Goal: Check status: Check status

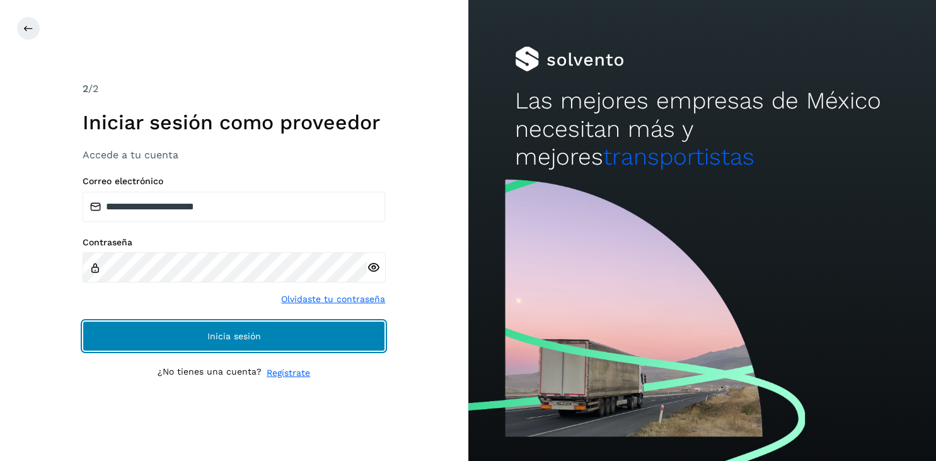
click at [226, 332] on span "Inicia sesión" at bounding box center [234, 336] width 54 height 9
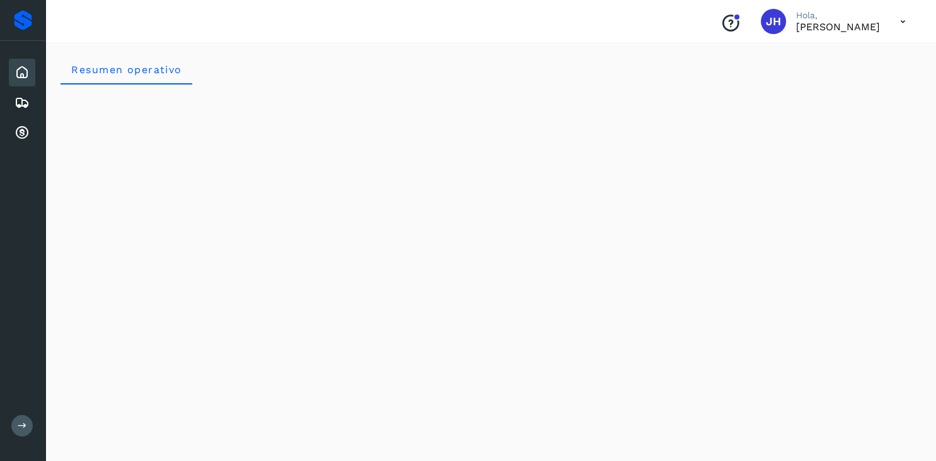
click at [25, 73] on icon at bounding box center [22, 72] width 15 height 15
click at [26, 132] on icon at bounding box center [22, 132] width 15 height 15
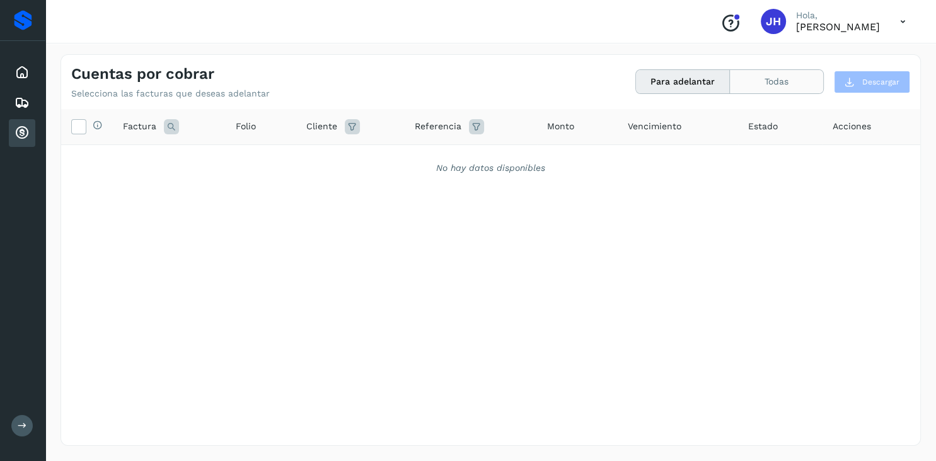
click at [763, 81] on button "Todas" at bounding box center [776, 81] width 93 height 23
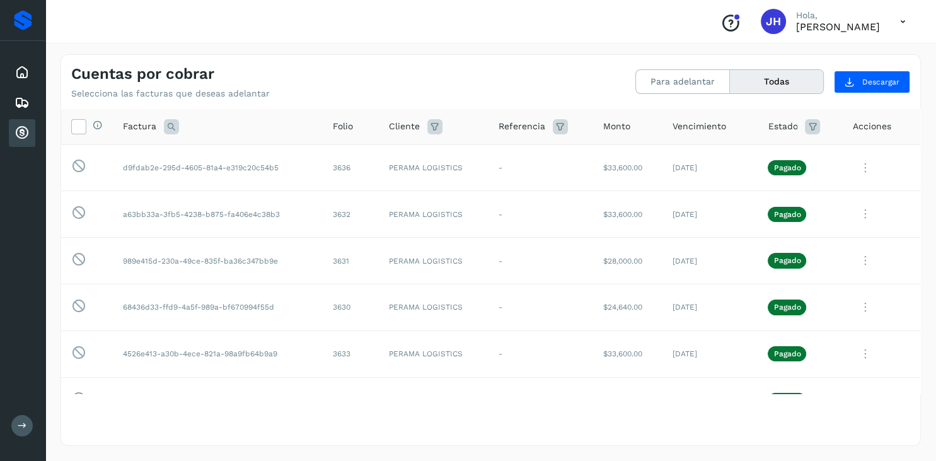
click at [25, 125] on icon at bounding box center [22, 132] width 15 height 15
click at [675, 80] on button "Para adelantar" at bounding box center [683, 81] width 94 height 23
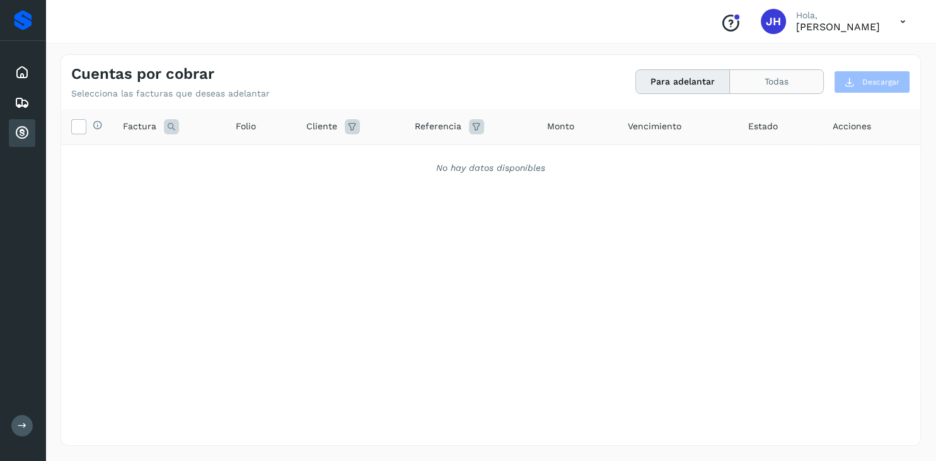
click at [776, 82] on button "Todas" at bounding box center [776, 81] width 93 height 23
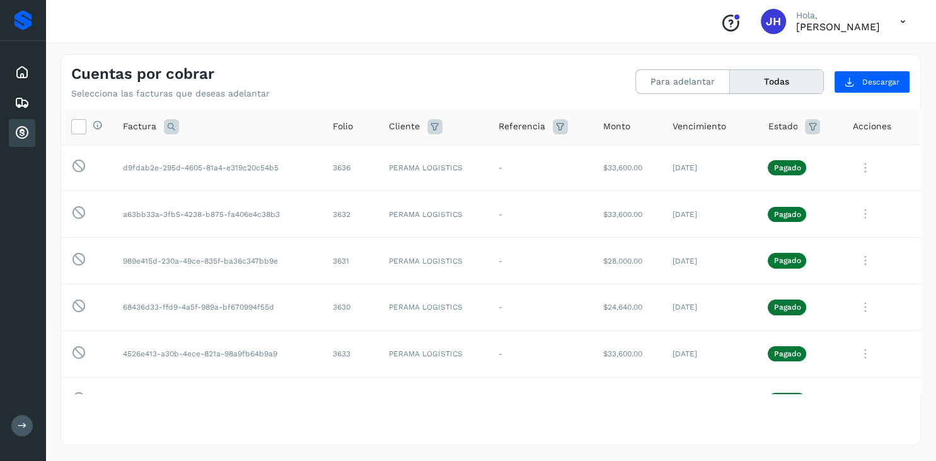
click at [169, 127] on icon at bounding box center [171, 126] width 15 height 15
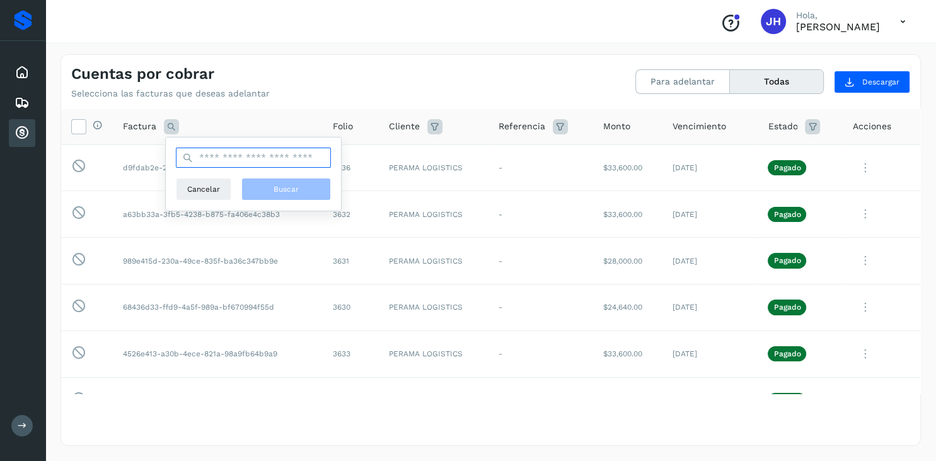
click at [203, 158] on input "text" at bounding box center [253, 158] width 155 height 20
type input "****"
click at [271, 183] on button "Buscar" at bounding box center [286, 189] width 90 height 23
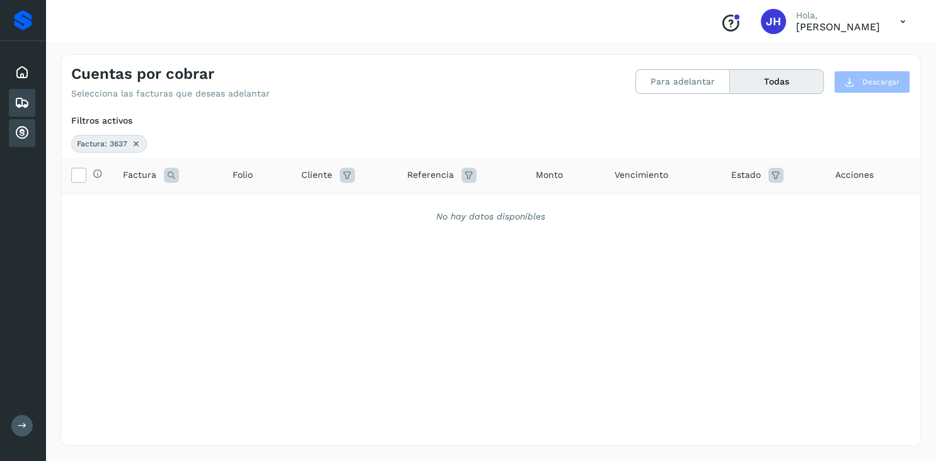
click at [17, 103] on icon at bounding box center [22, 102] width 15 height 15
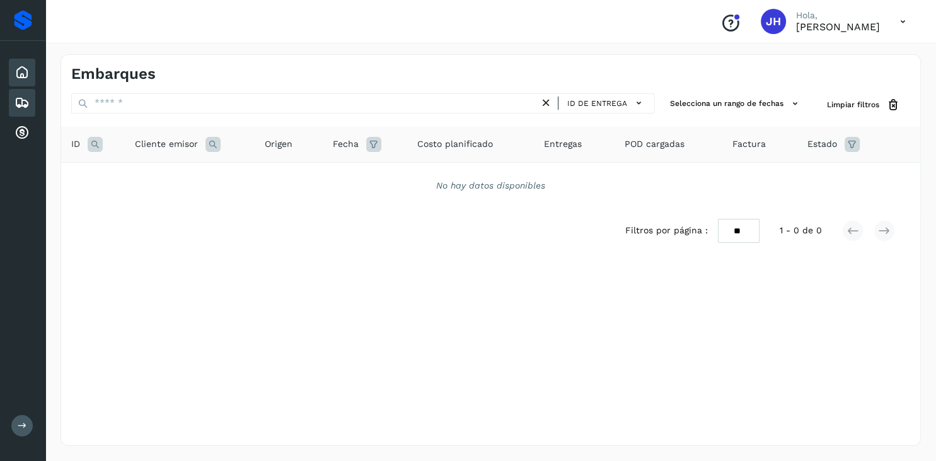
click at [23, 72] on icon at bounding box center [22, 72] width 15 height 15
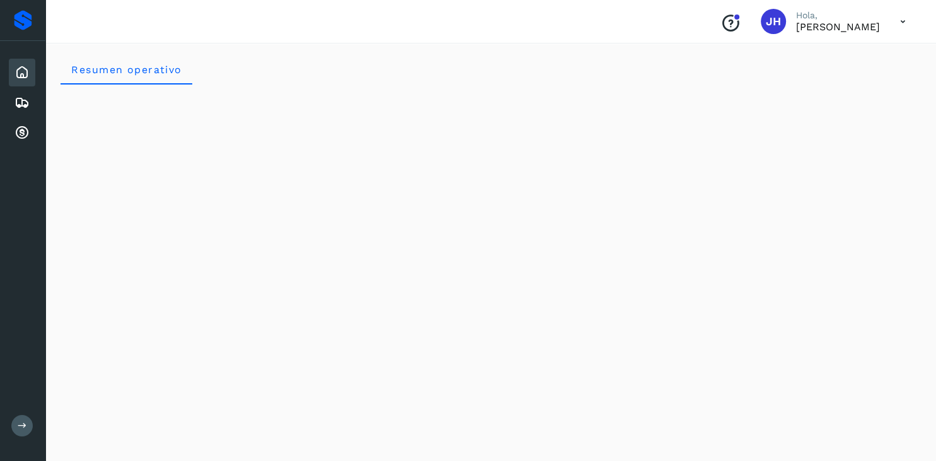
click at [903, 23] on icon at bounding box center [903, 22] width 26 height 26
click at [903, 23] on div at bounding box center [468, 230] width 936 height 461
click at [24, 70] on icon at bounding box center [22, 72] width 15 height 15
click at [22, 28] on div "Proveedores" at bounding box center [23, 20] width 18 height 20
click at [21, 18] on div "Proveedores" at bounding box center [23, 20] width 18 height 20
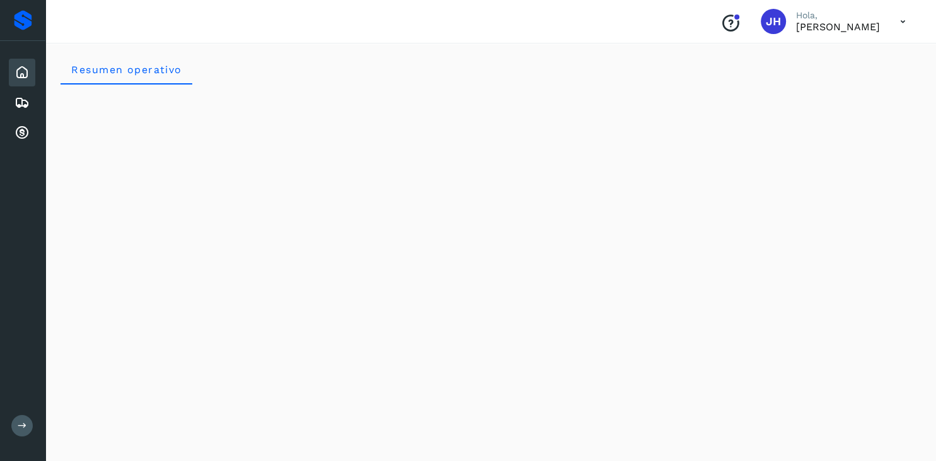
click at [27, 69] on icon at bounding box center [22, 72] width 15 height 15
click at [30, 103] on div "Embarques" at bounding box center [22, 103] width 26 height 28
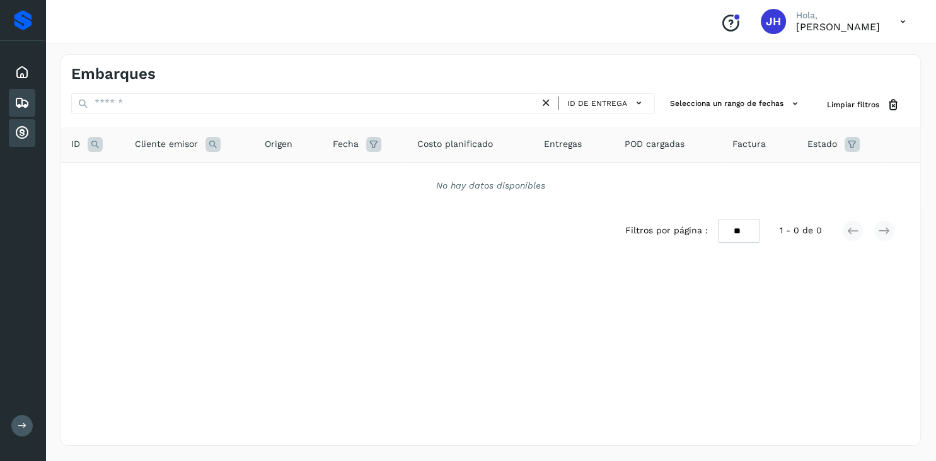
click at [20, 127] on icon at bounding box center [22, 132] width 15 height 15
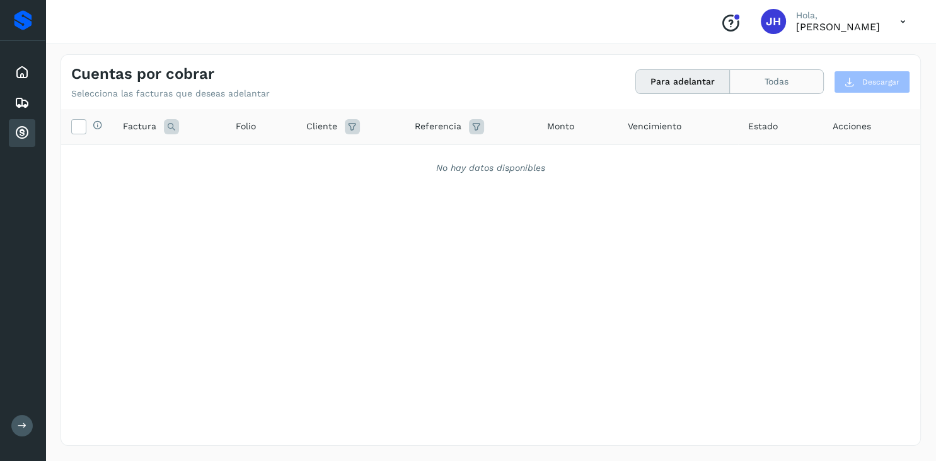
click at [761, 81] on button "Todas" at bounding box center [776, 81] width 93 height 23
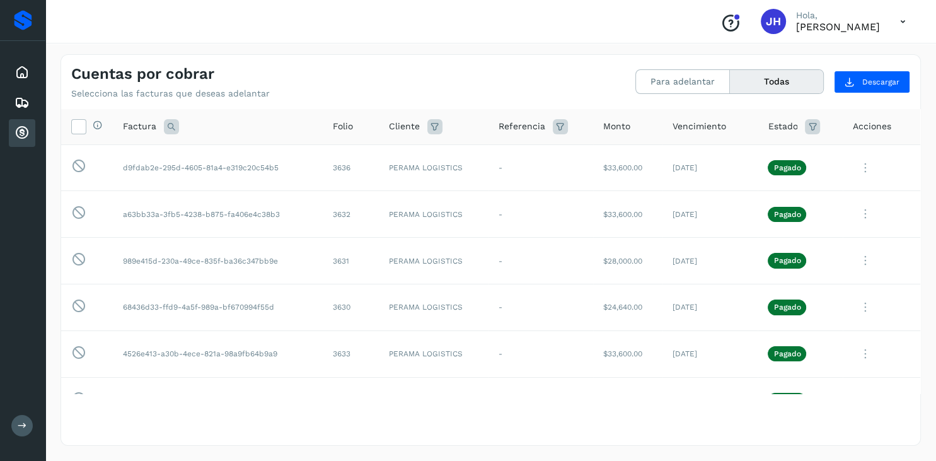
click at [902, 21] on icon at bounding box center [903, 22] width 26 height 26
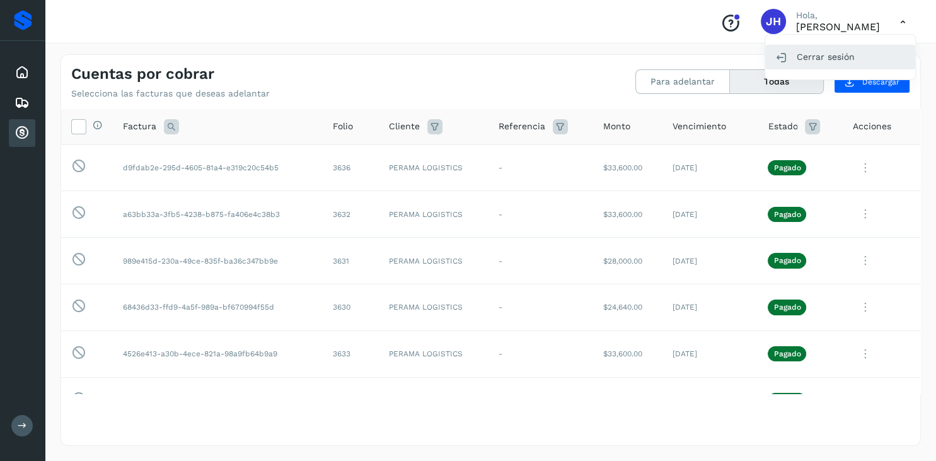
click at [818, 57] on div "Cerrar sesión" at bounding box center [840, 57] width 150 height 24
